Goal: Find contact information: Find contact information

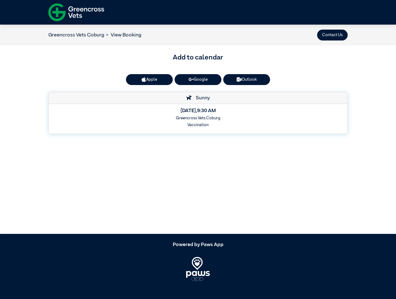
click at [332, 35] on button "Contact Us" at bounding box center [332, 35] width 31 height 11
click at [149, 80] on button "Apple" at bounding box center [149, 79] width 47 height 11
